Goal: Task Accomplishment & Management: Use online tool/utility

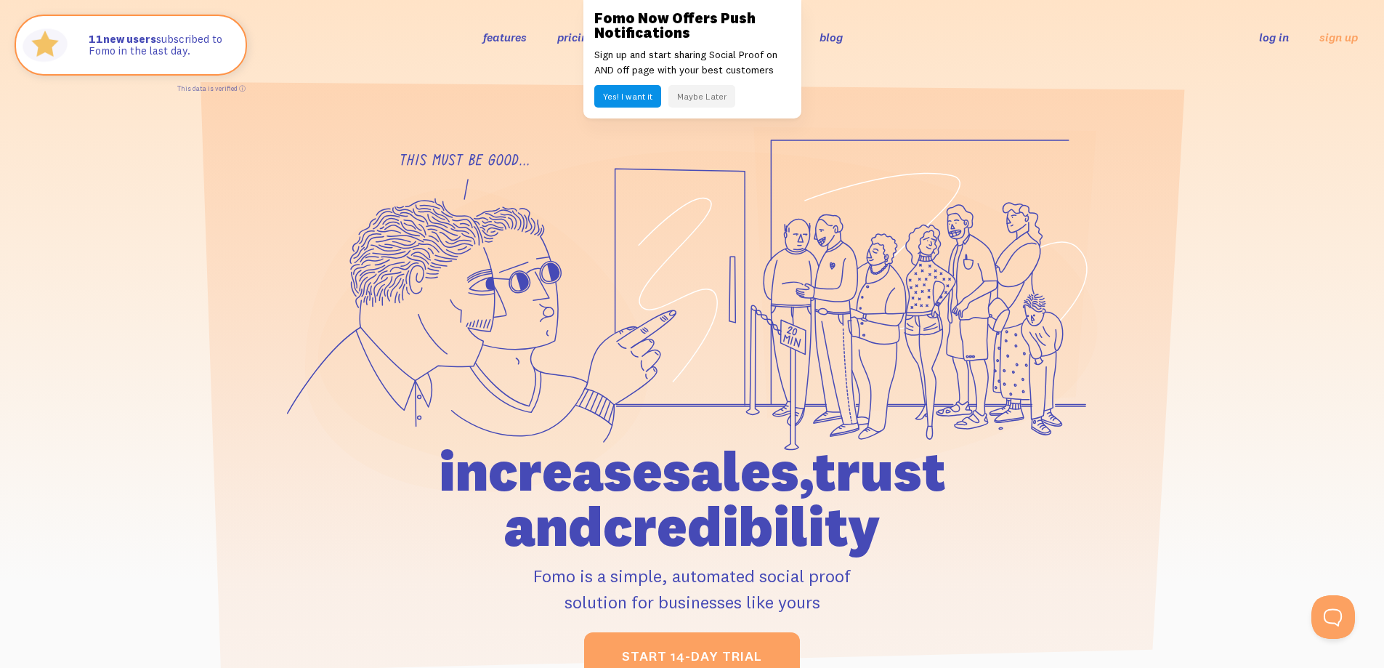
click at [696, 94] on button "Maybe Later" at bounding box center [701, 96] width 67 height 23
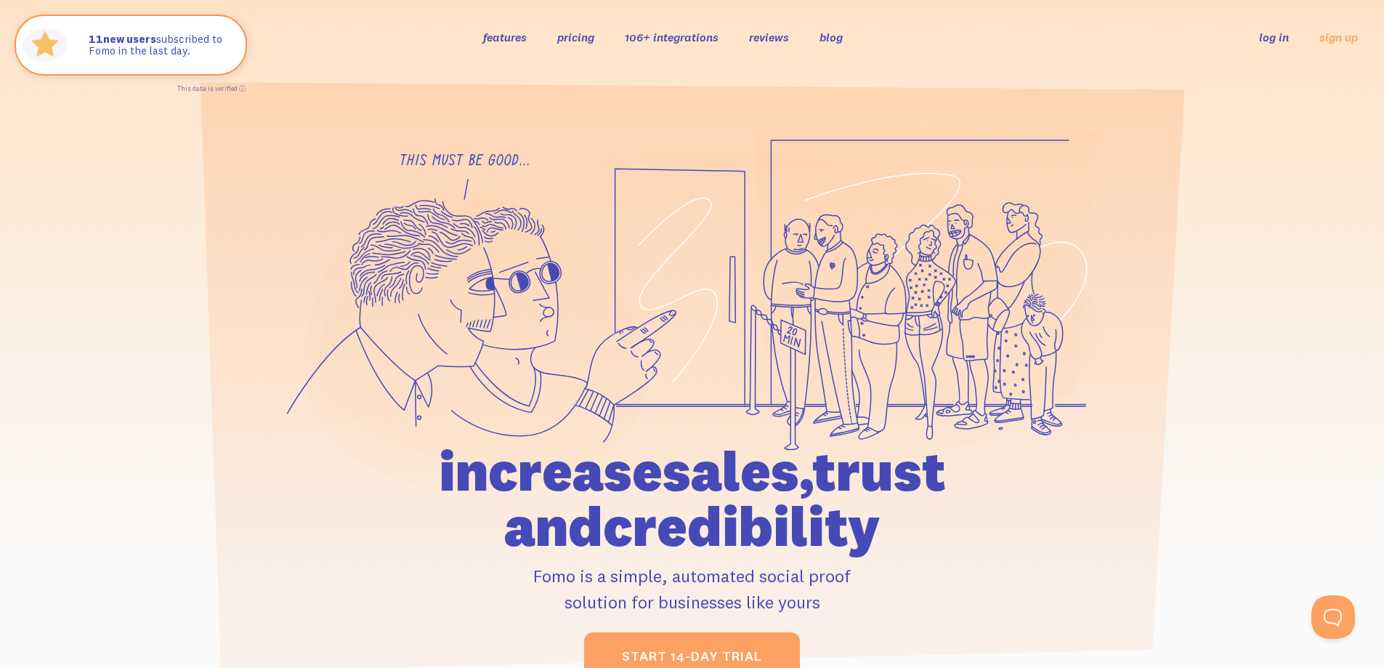
click at [1271, 38] on link "log in" at bounding box center [1274, 37] width 30 height 15
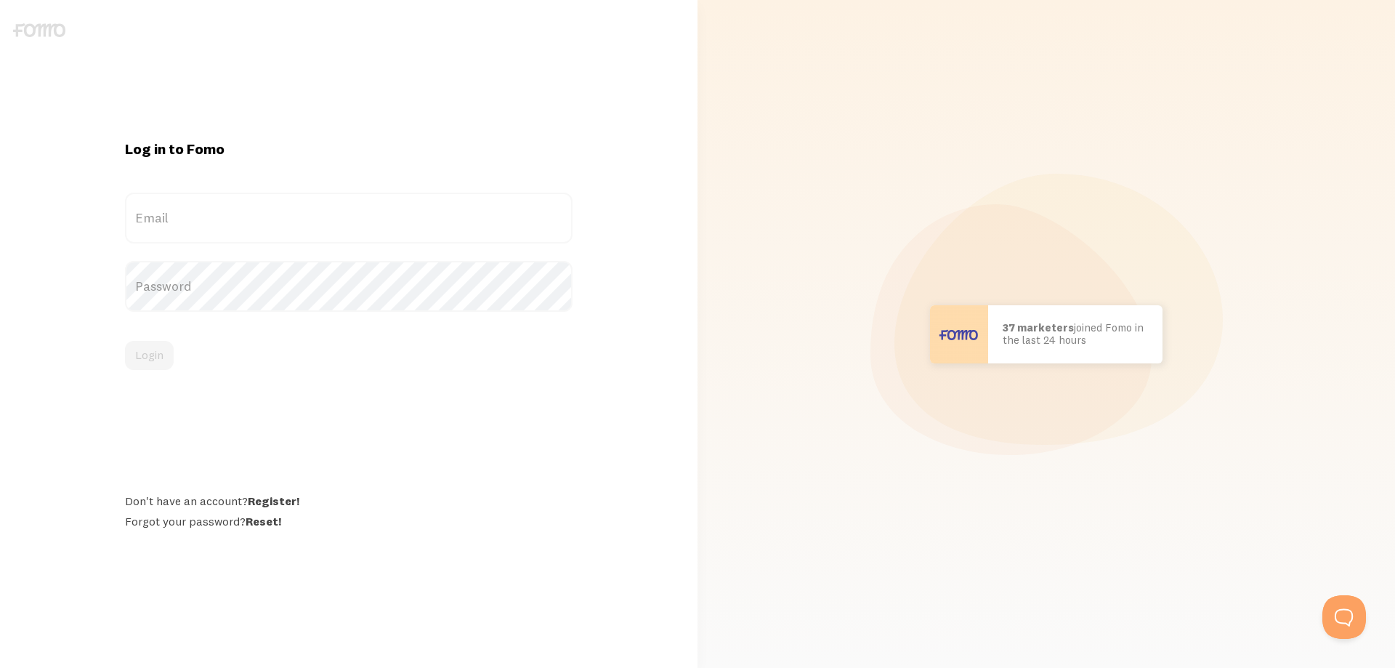
click at [174, 220] on label "Email" at bounding box center [349, 218] width 448 height 51
click at [174, 220] on input "Email" at bounding box center [349, 218] width 448 height 51
click at [164, 215] on label "Email" at bounding box center [349, 218] width 448 height 51
click at [164, 215] on input "Email" at bounding box center [349, 218] width 448 height 51
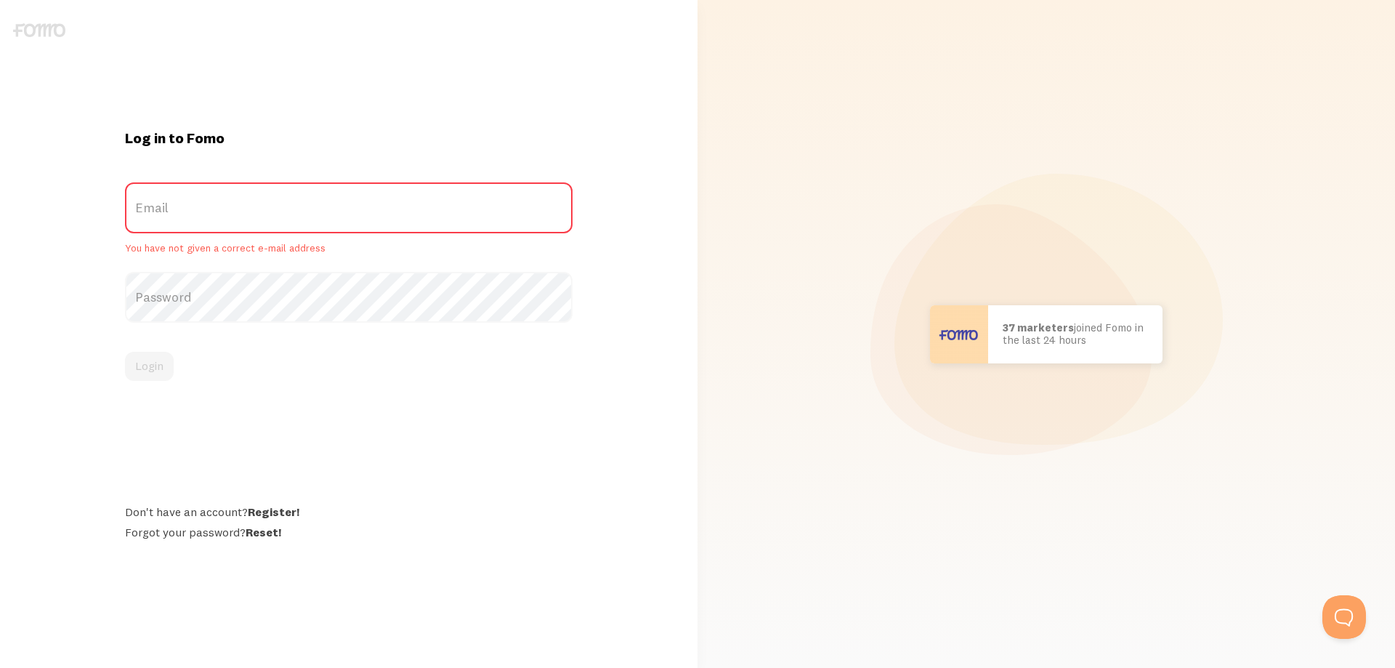
click at [154, 211] on label "Email" at bounding box center [349, 207] width 448 height 51
click at [154, 211] on input "Email" at bounding box center [349, 207] width 448 height 51
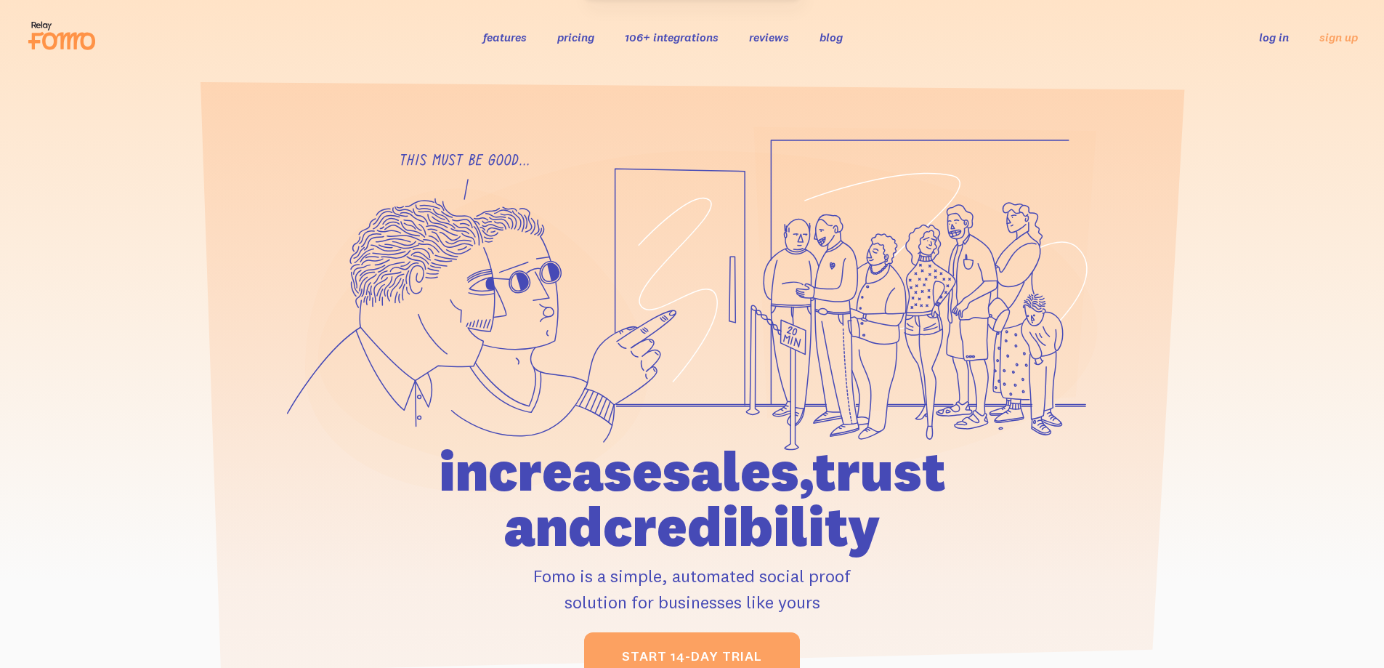
click at [1266, 38] on link "log in" at bounding box center [1274, 37] width 30 height 15
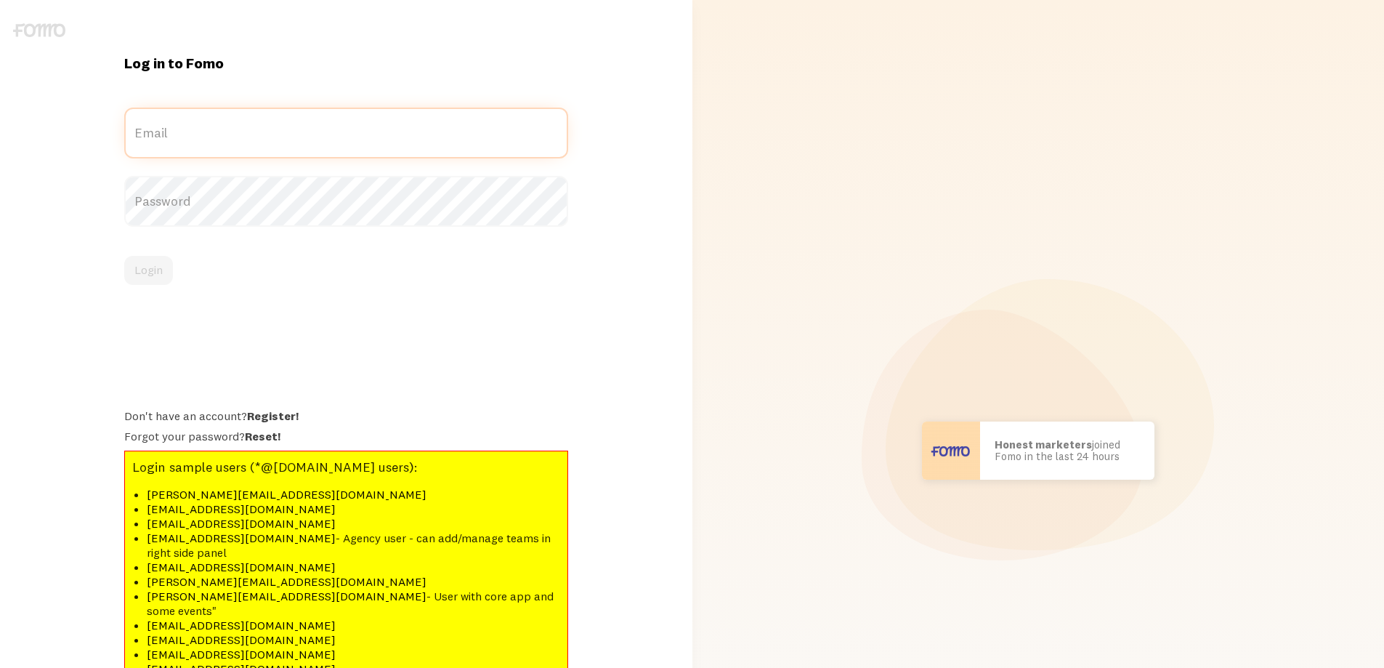
type input "hardikmansaraa@gmail.com"
click at [25, 204] on div "Log in to Fomo hardikmansaraa@gmail.com Email Password Login Don't have an acco…" at bounding box center [346, 451] width 692 height 794
click at [147, 269] on button "Login" at bounding box center [148, 270] width 49 height 29
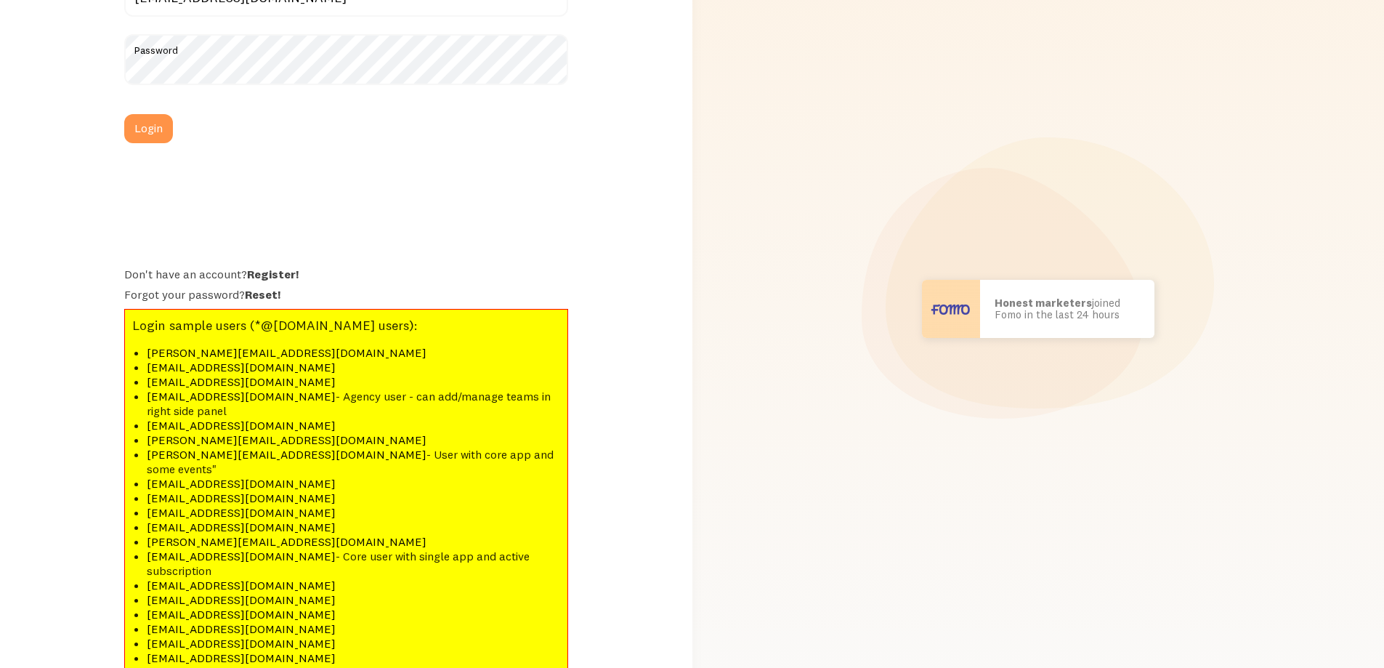
scroll to position [190, 0]
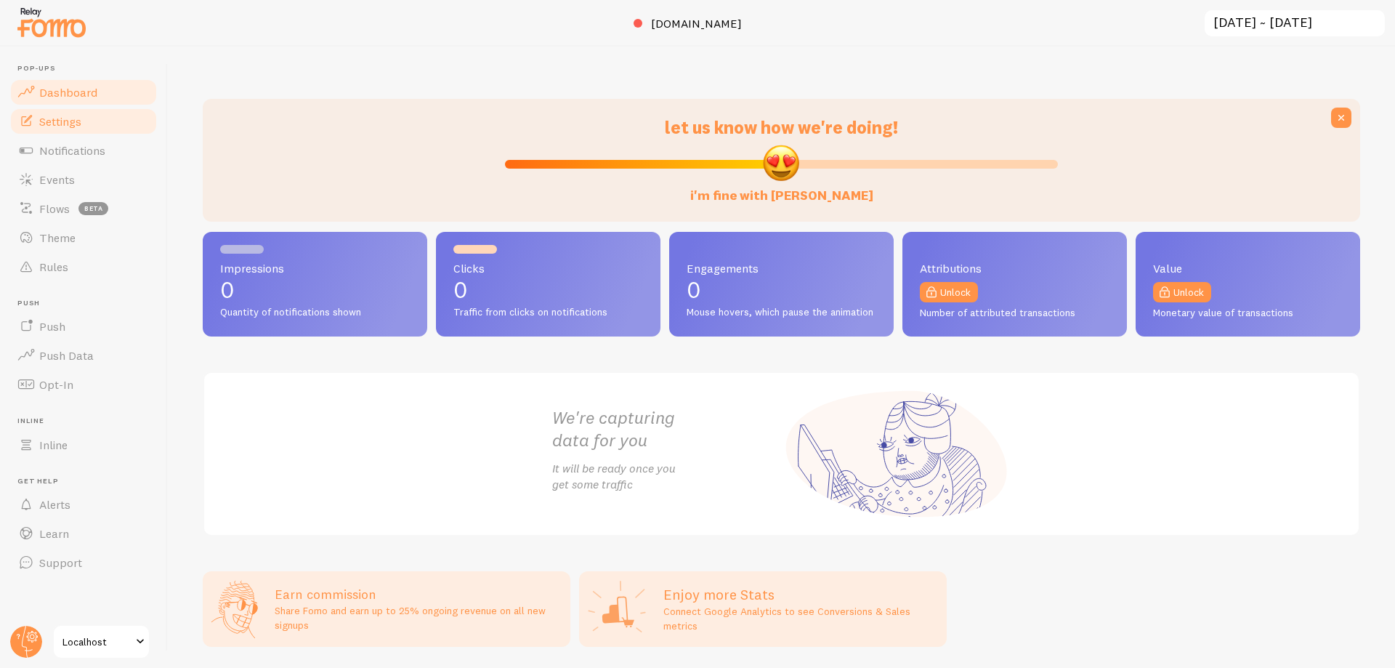
click at [65, 132] on link "Settings" at bounding box center [84, 121] width 150 height 29
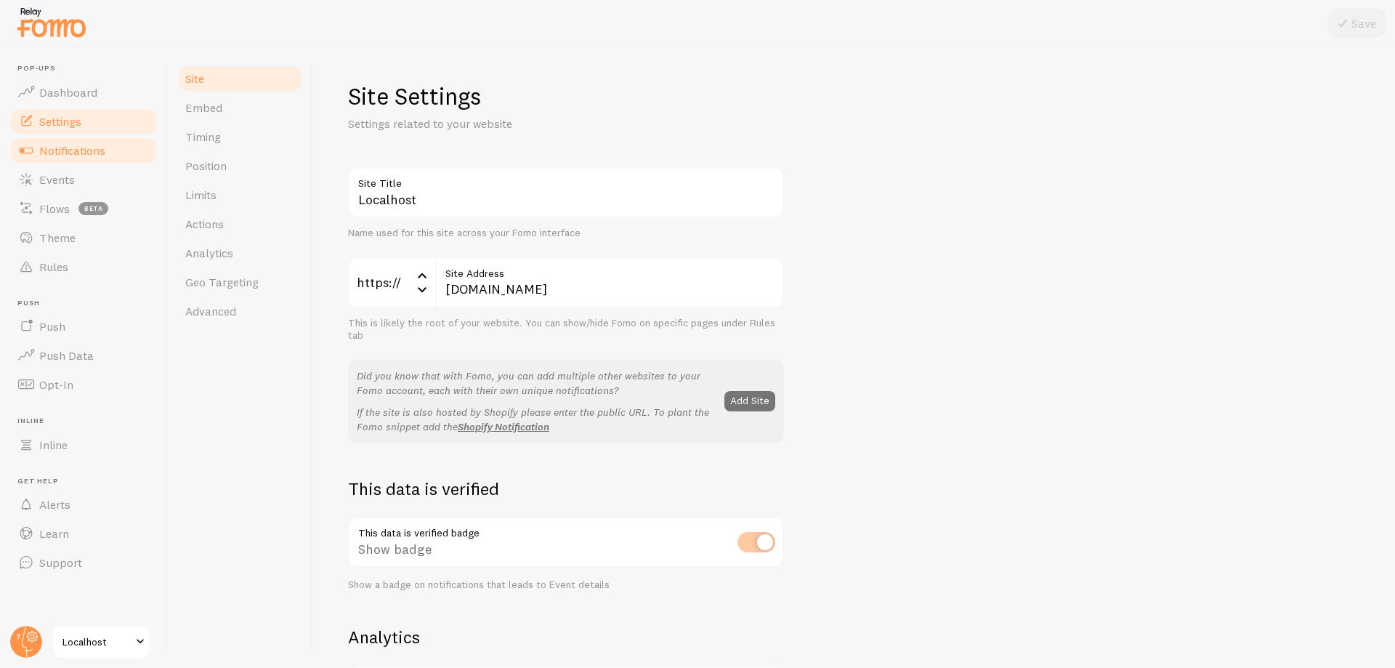
click at [71, 152] on span "Notifications" at bounding box center [72, 150] width 66 height 15
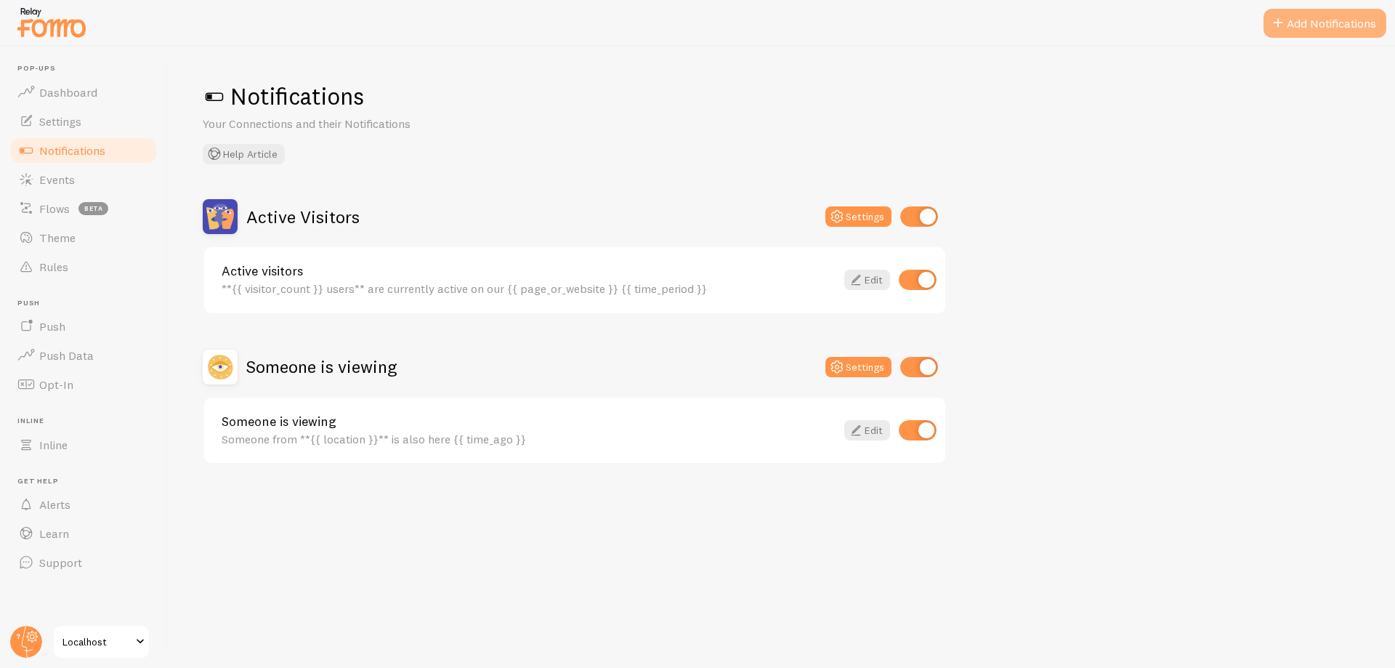
click at [1300, 36] on button "Add Notifications" at bounding box center [1324, 23] width 123 height 29
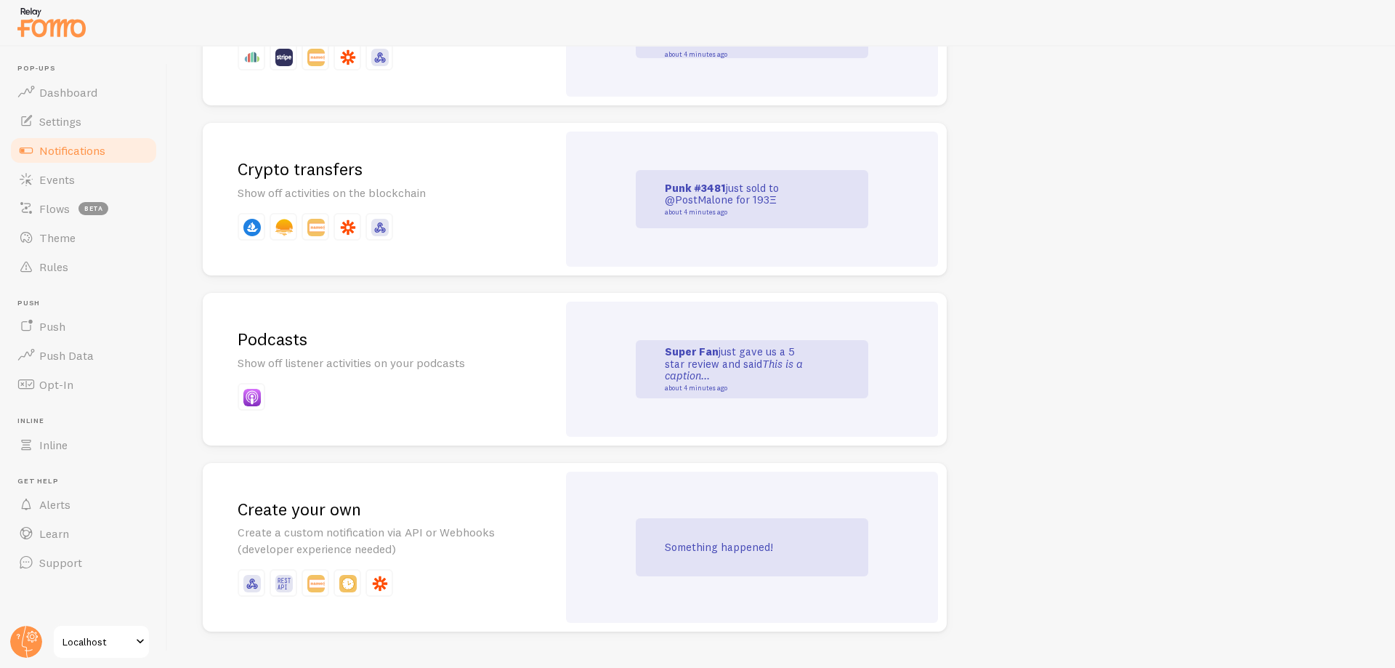
scroll to position [3062, 0]
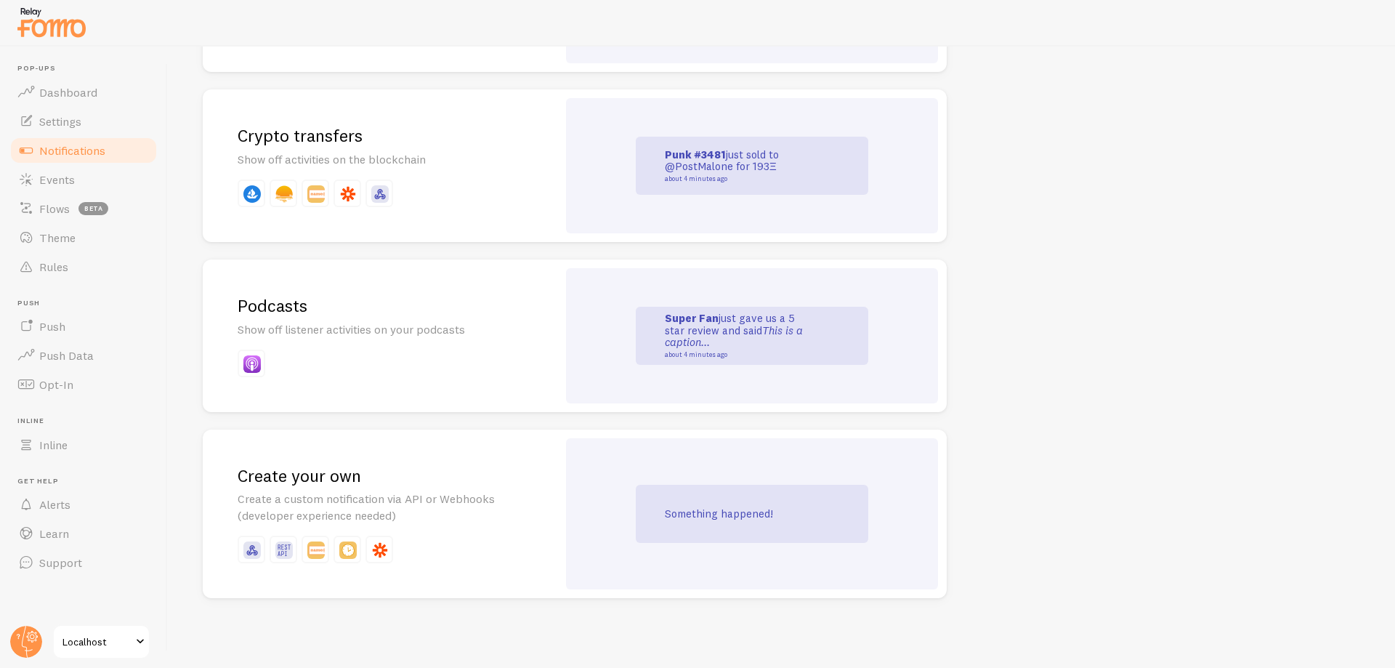
click at [549, 519] on div "Create your own Create a custom notification via API or Webhooks (developer exp…" at bounding box center [380, 513] width 355 height 169
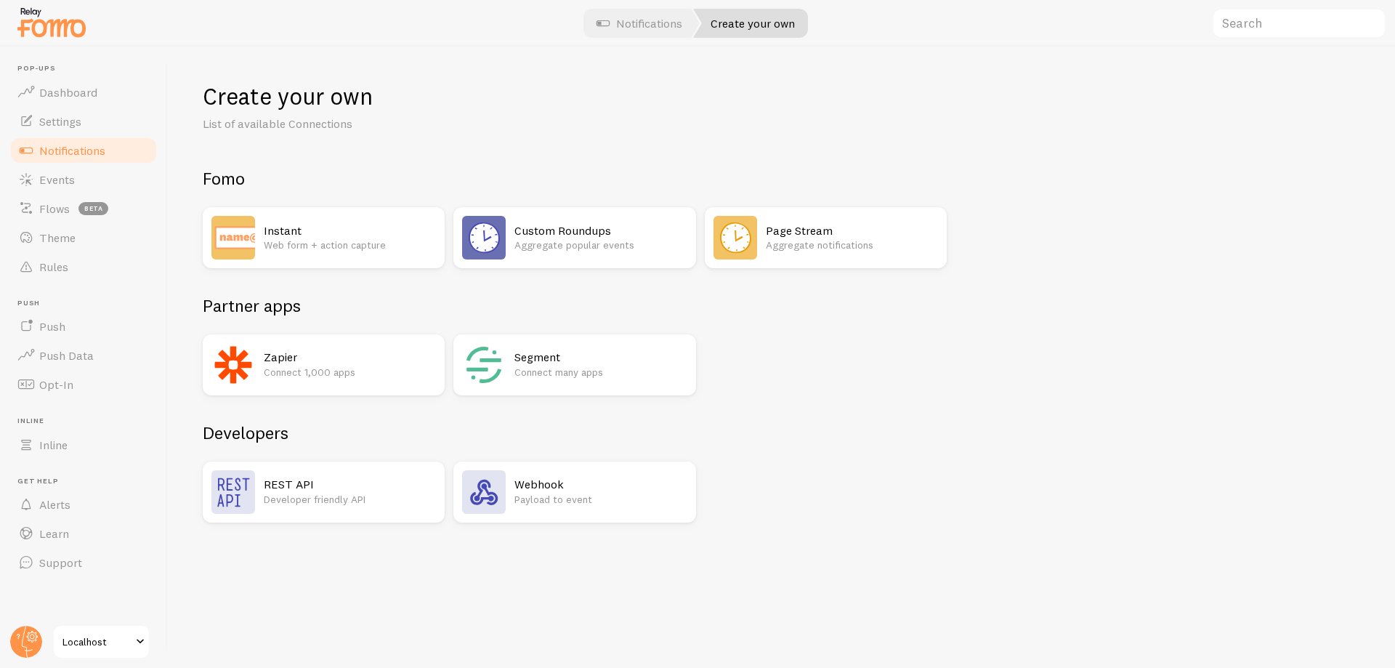
click at [329, 243] on p "Web form + action capture" at bounding box center [350, 245] width 172 height 15
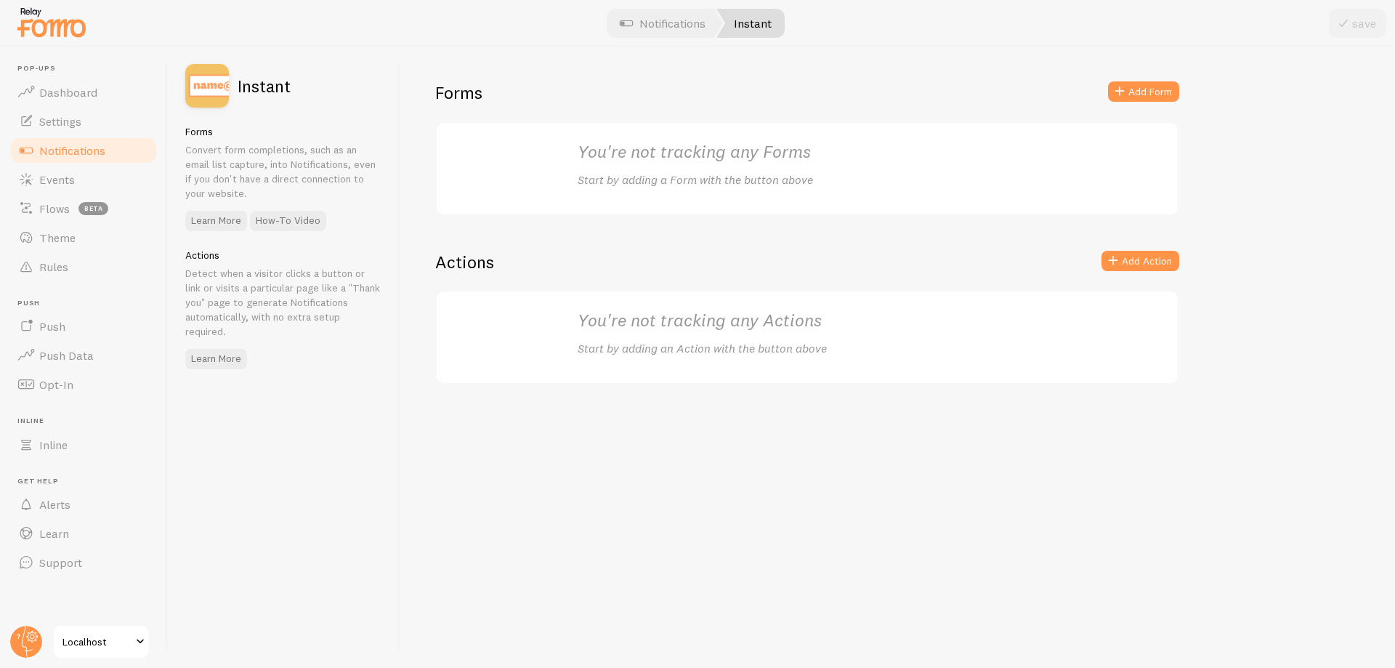
click at [707, 152] on h2 "You're not tracking any Forms" at bounding box center [807, 151] width 459 height 23
click at [657, 158] on h2 "You're not tracking any Forms" at bounding box center [807, 151] width 459 height 23
click at [59, 209] on span "Flows" at bounding box center [54, 208] width 31 height 15
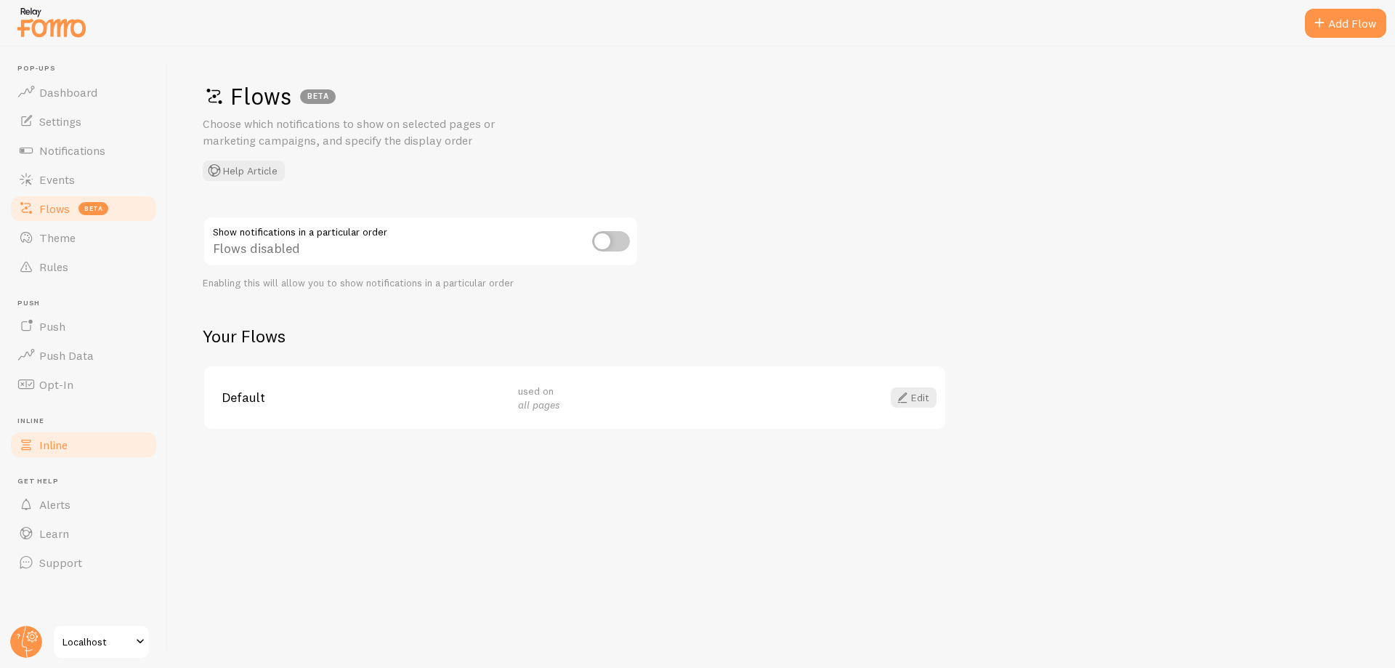
drag, startPoint x: 65, startPoint y: 456, endPoint x: 62, endPoint y: 439, distance: 17.8
click at [65, 456] on link "Inline" at bounding box center [84, 444] width 150 height 29
